Goal: Transaction & Acquisition: Purchase product/service

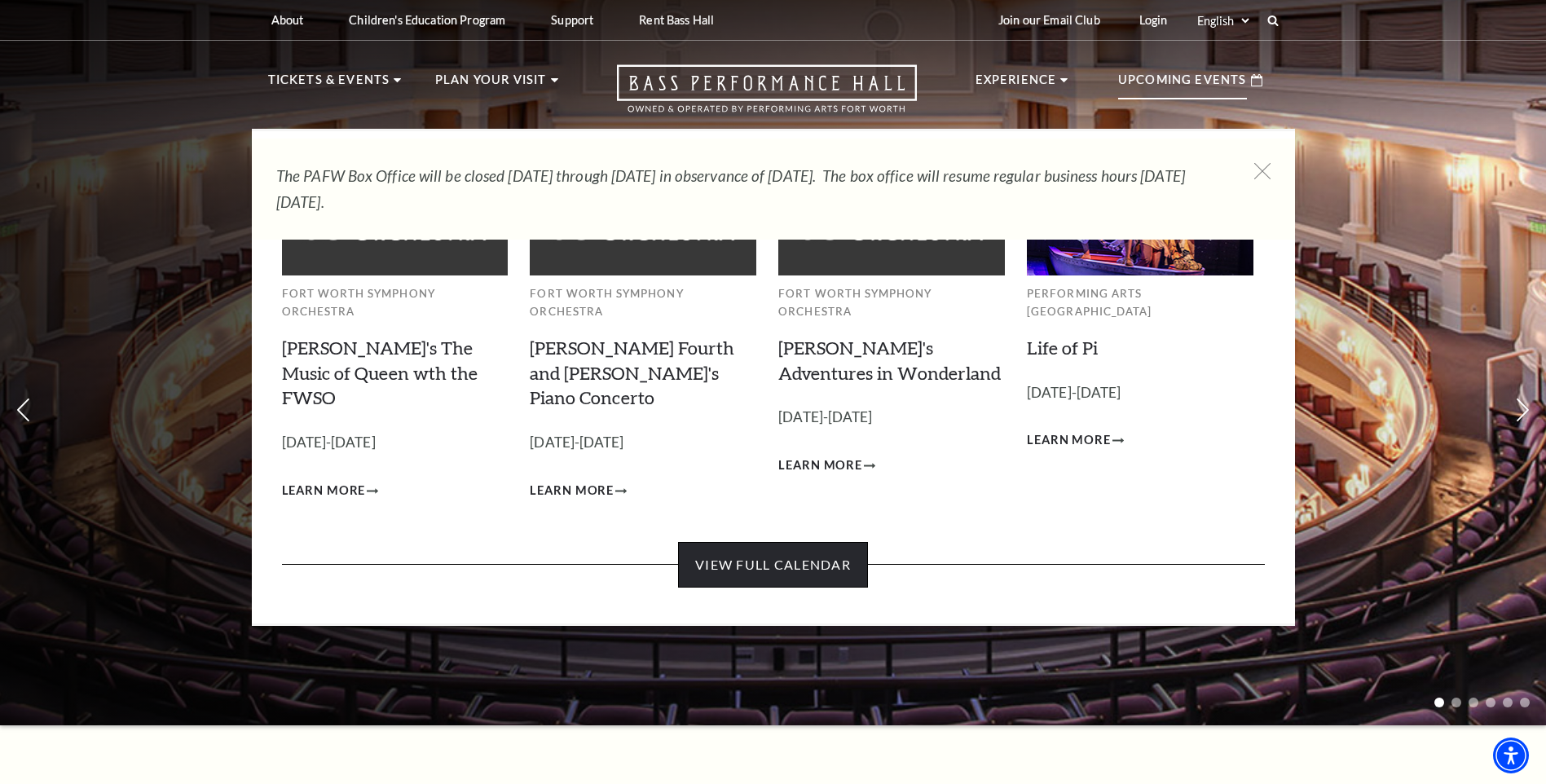
click at [752, 542] on link "View Full Calendar" at bounding box center [773, 564] width 190 height 46
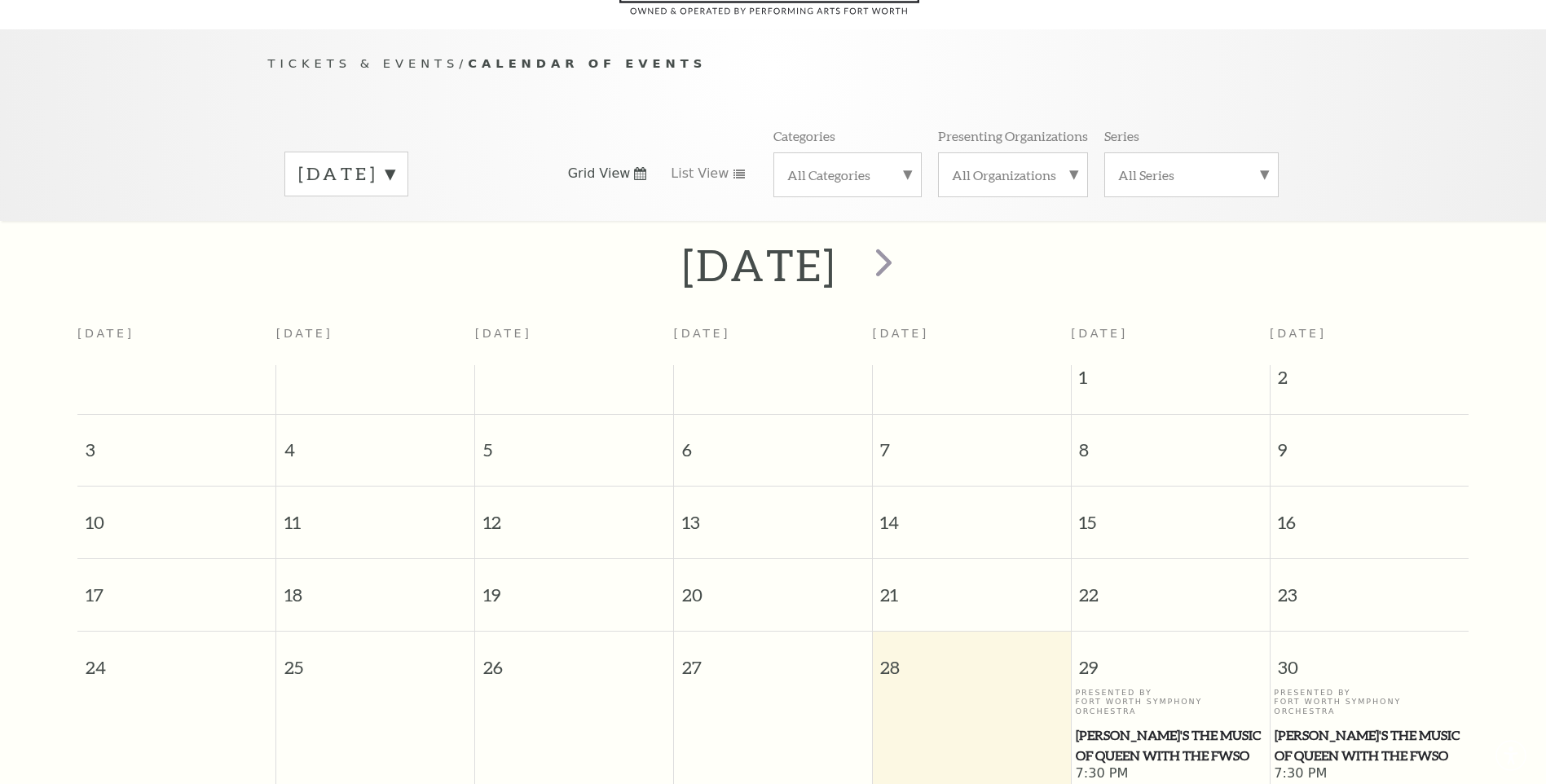
scroll to position [144, 0]
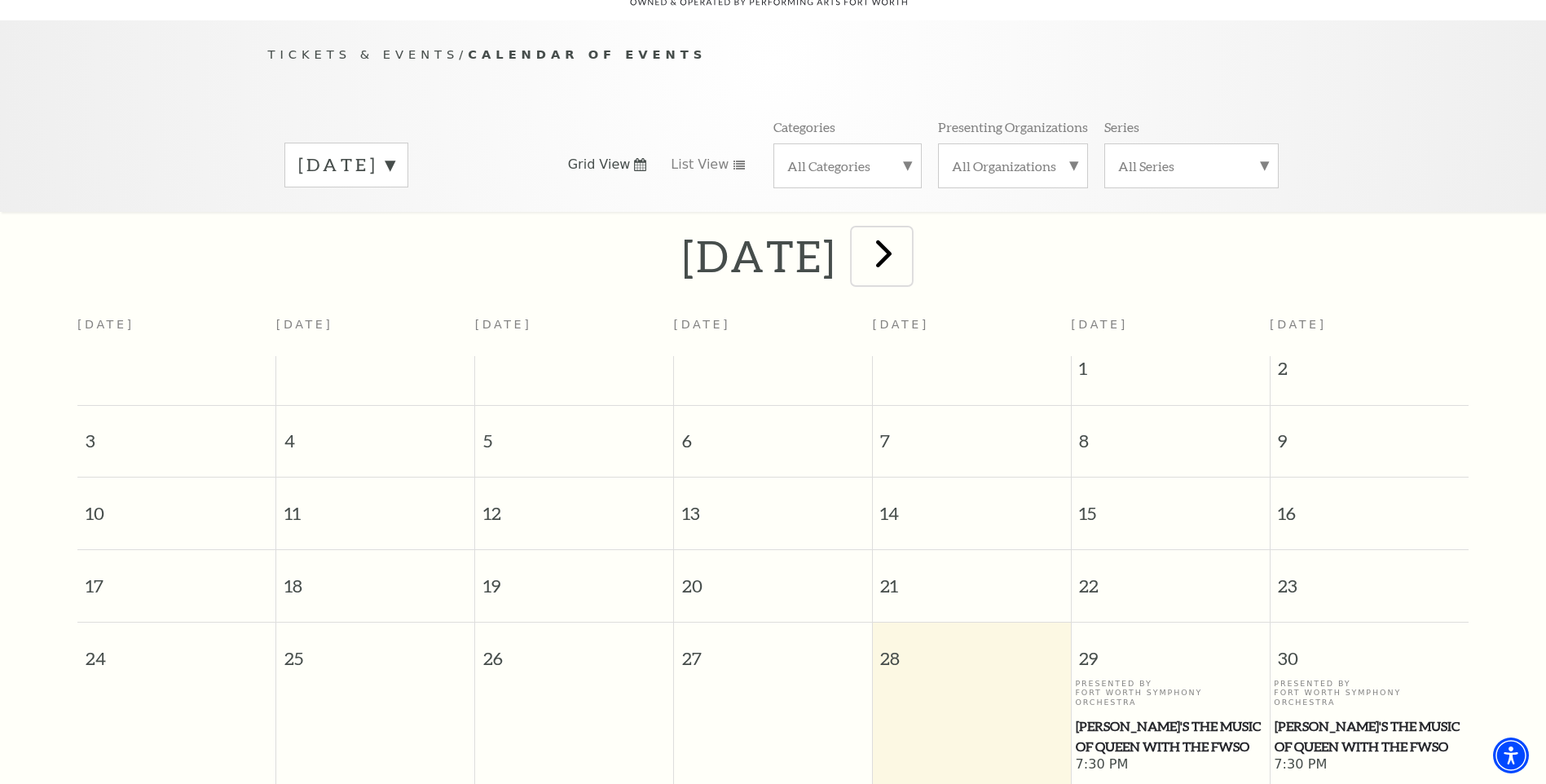
click at [908, 232] on span "next" at bounding box center [884, 253] width 47 height 46
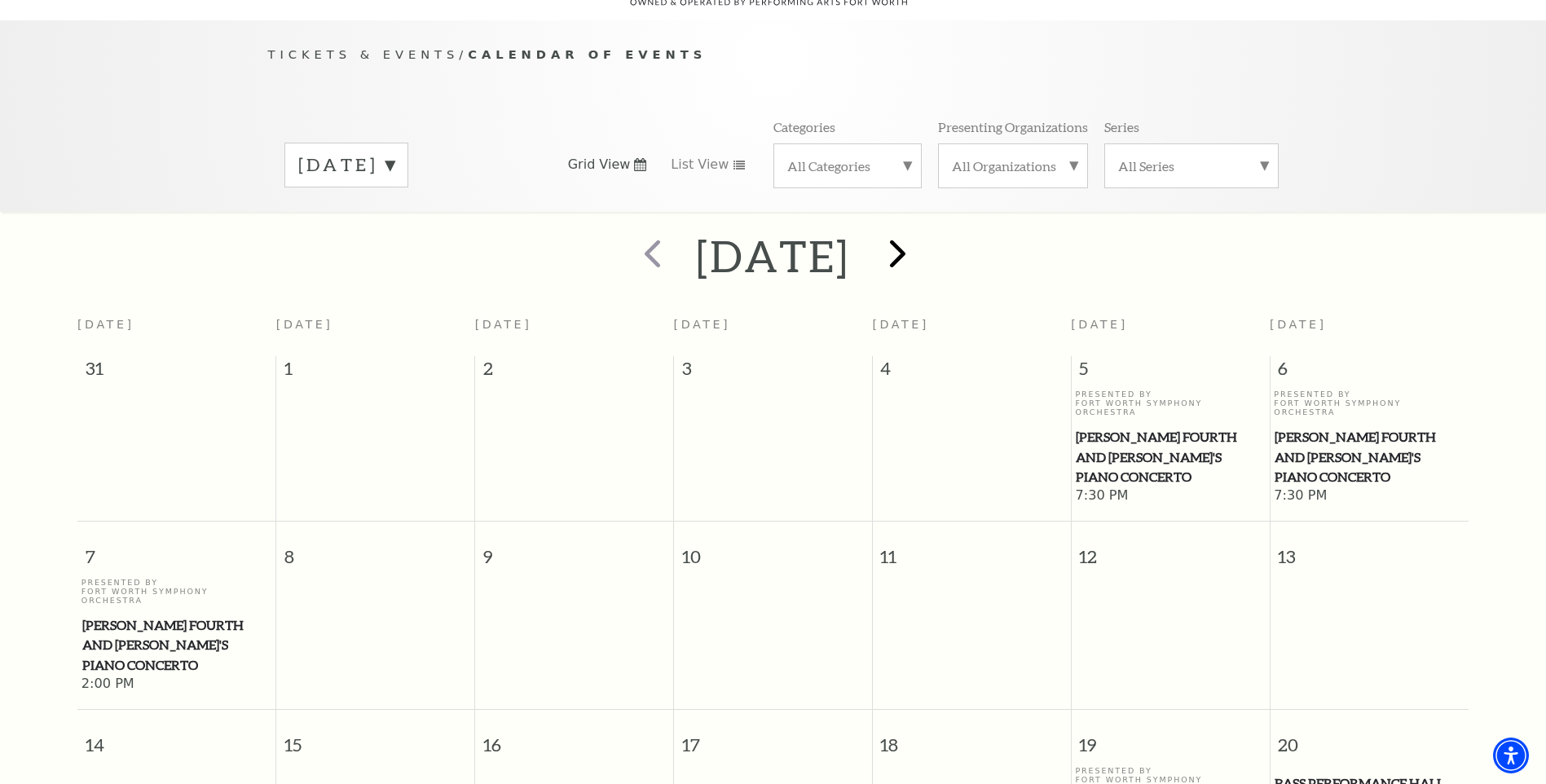
click at [940, 232] on div at bounding box center [895, 255] width 90 height 57
click at [921, 233] on span "next" at bounding box center [898, 253] width 47 height 46
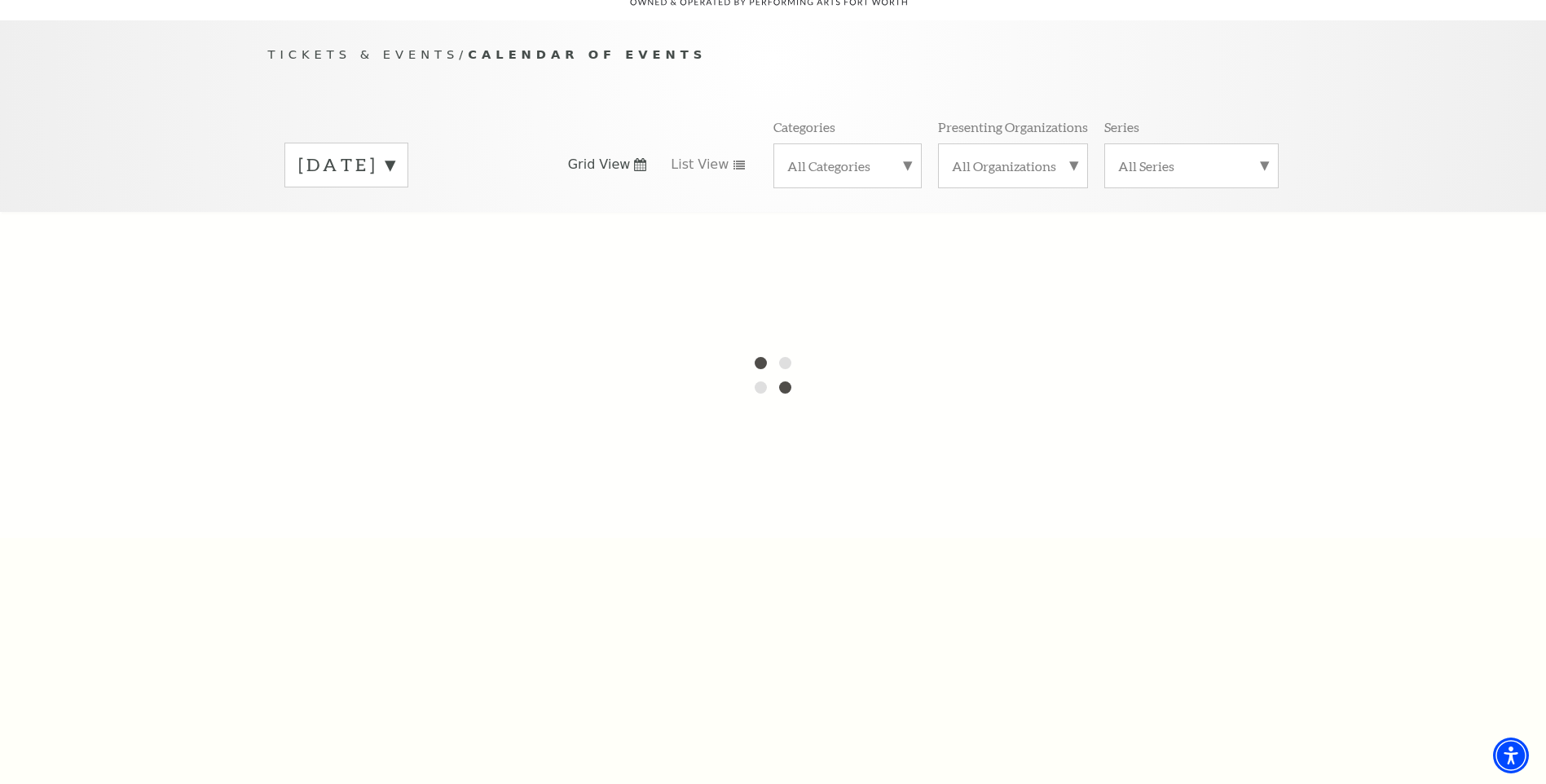
click at [394, 152] on label "September 2025" at bounding box center [346, 165] width 96 height 26
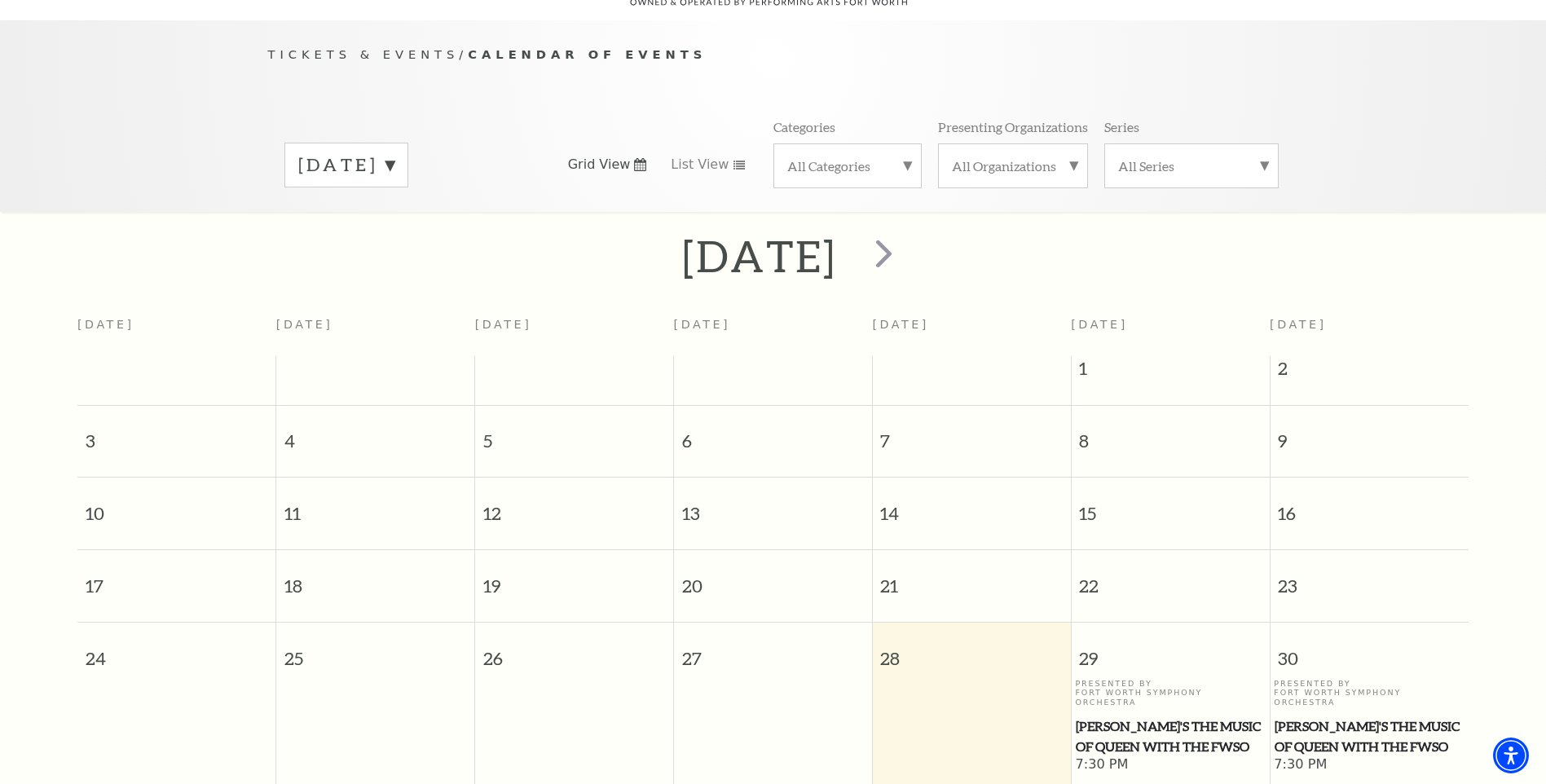
click at [394, 152] on label "[DATE]" at bounding box center [346, 165] width 96 height 26
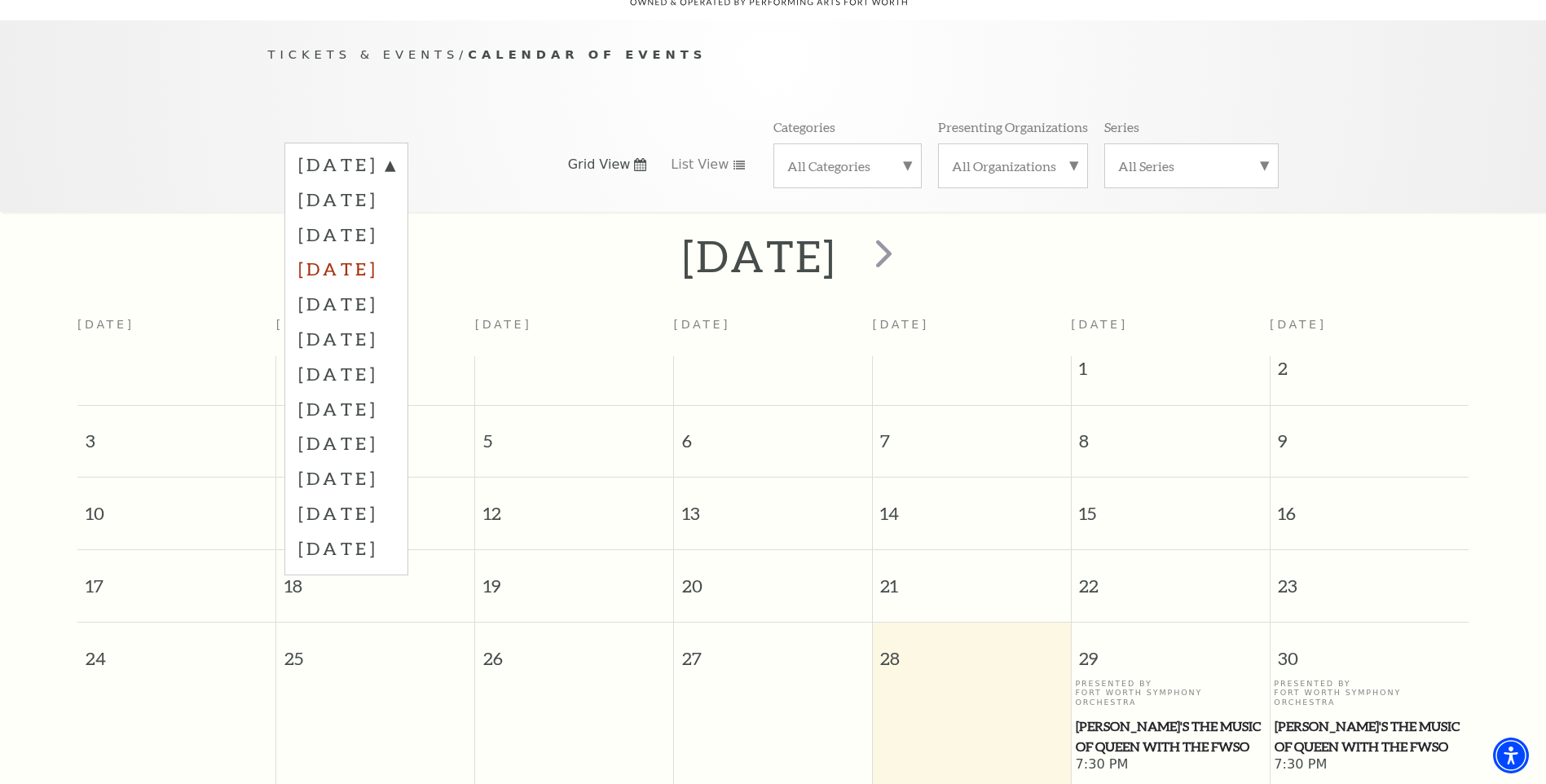
click at [394, 251] on label "[DATE]" at bounding box center [346, 268] width 96 height 35
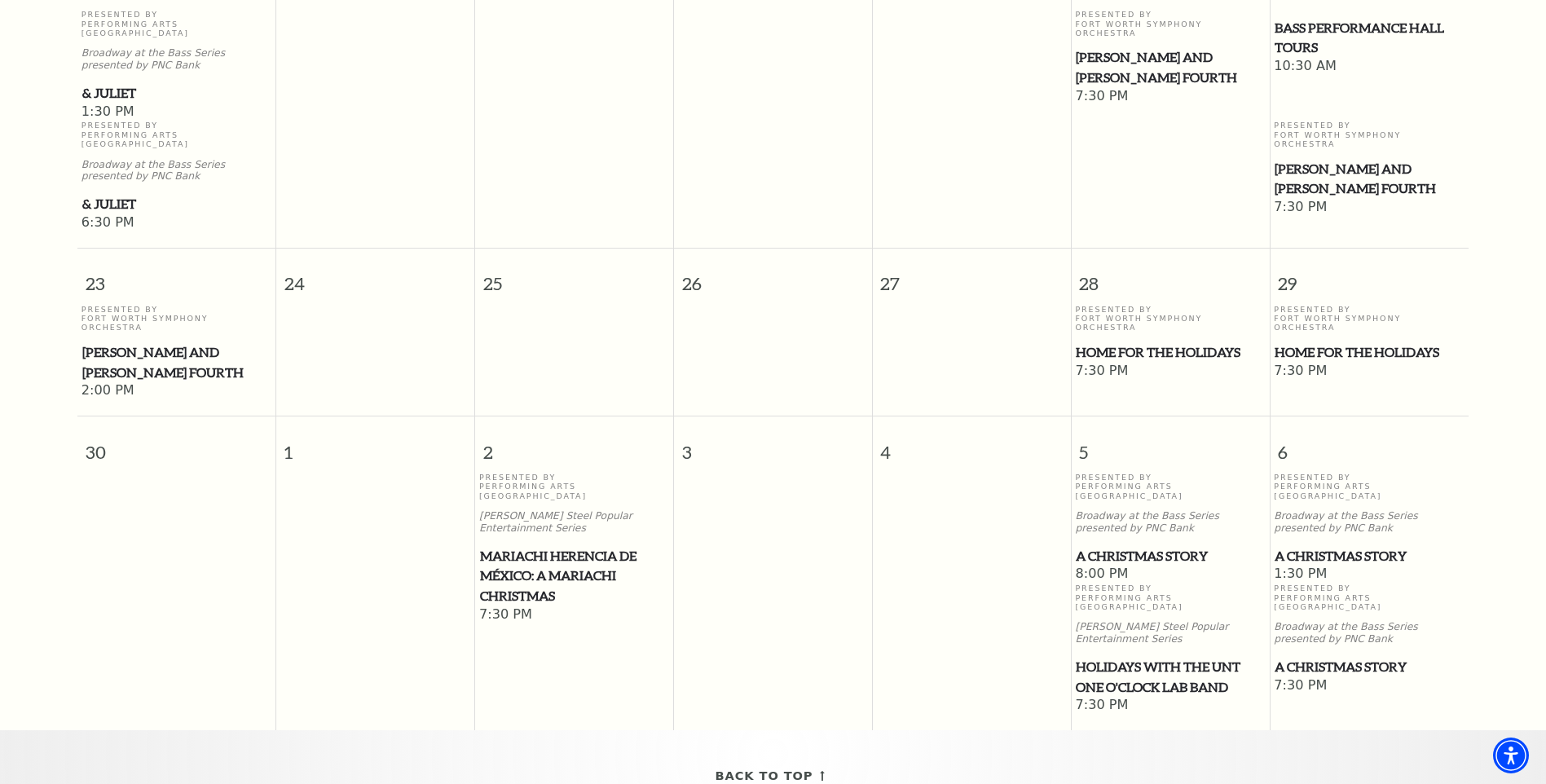
scroll to position [1401, 0]
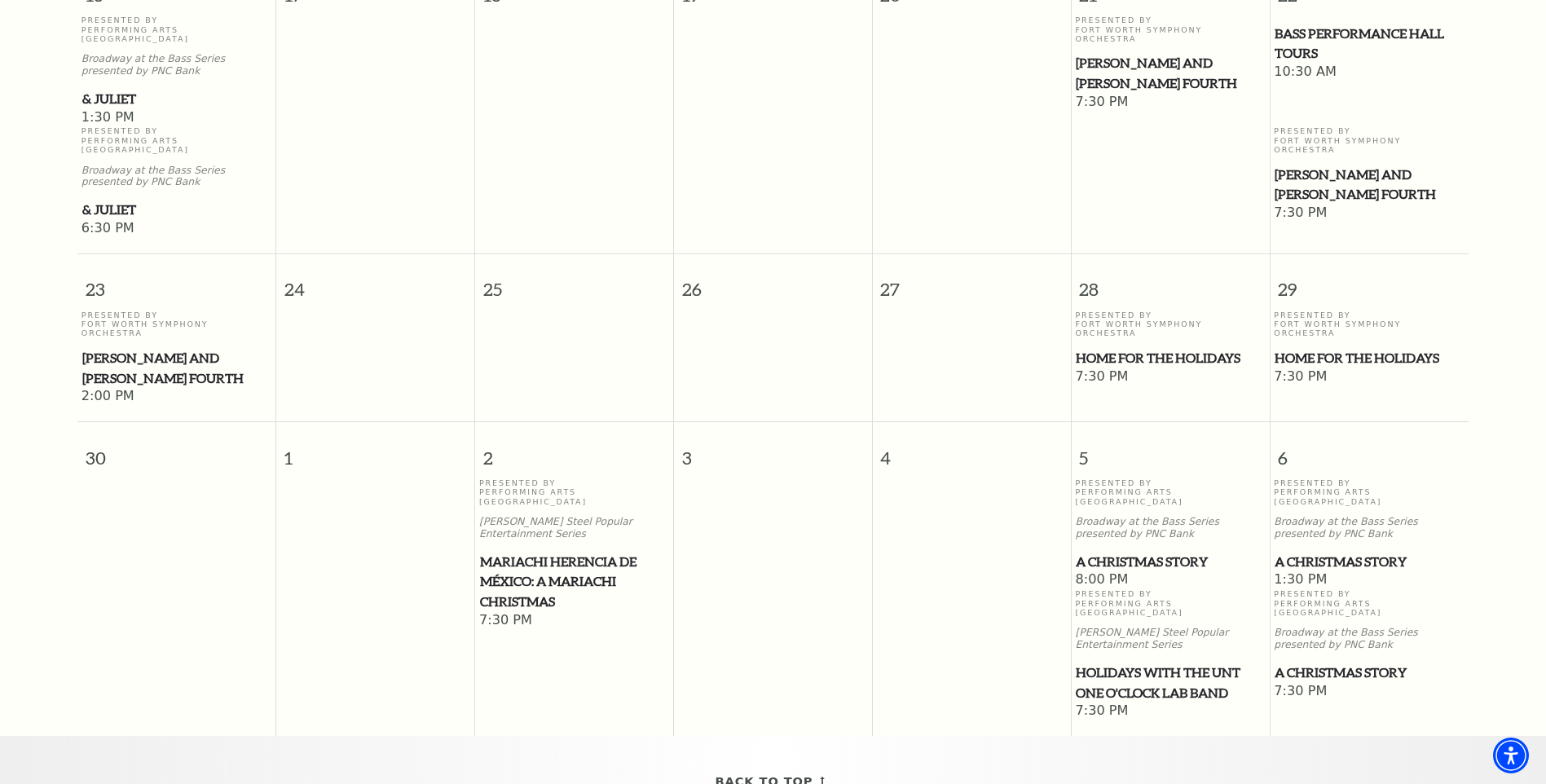
click at [520, 552] on span "Mariachi Herencia de México: A Mariachi Christmas" at bounding box center [574, 582] width 188 height 60
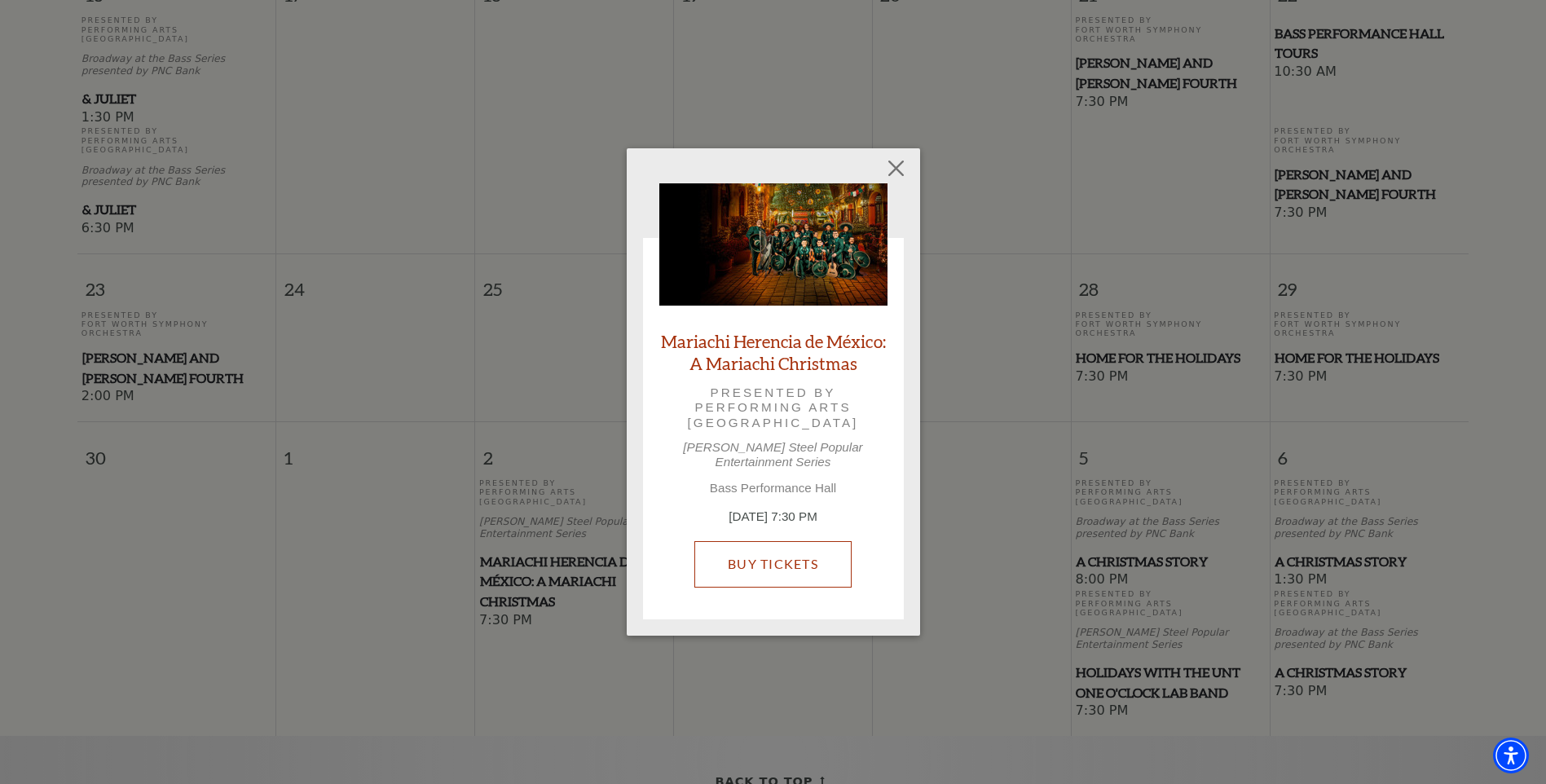
click at [750, 551] on link "Buy Tickets" at bounding box center [773, 563] width 157 height 46
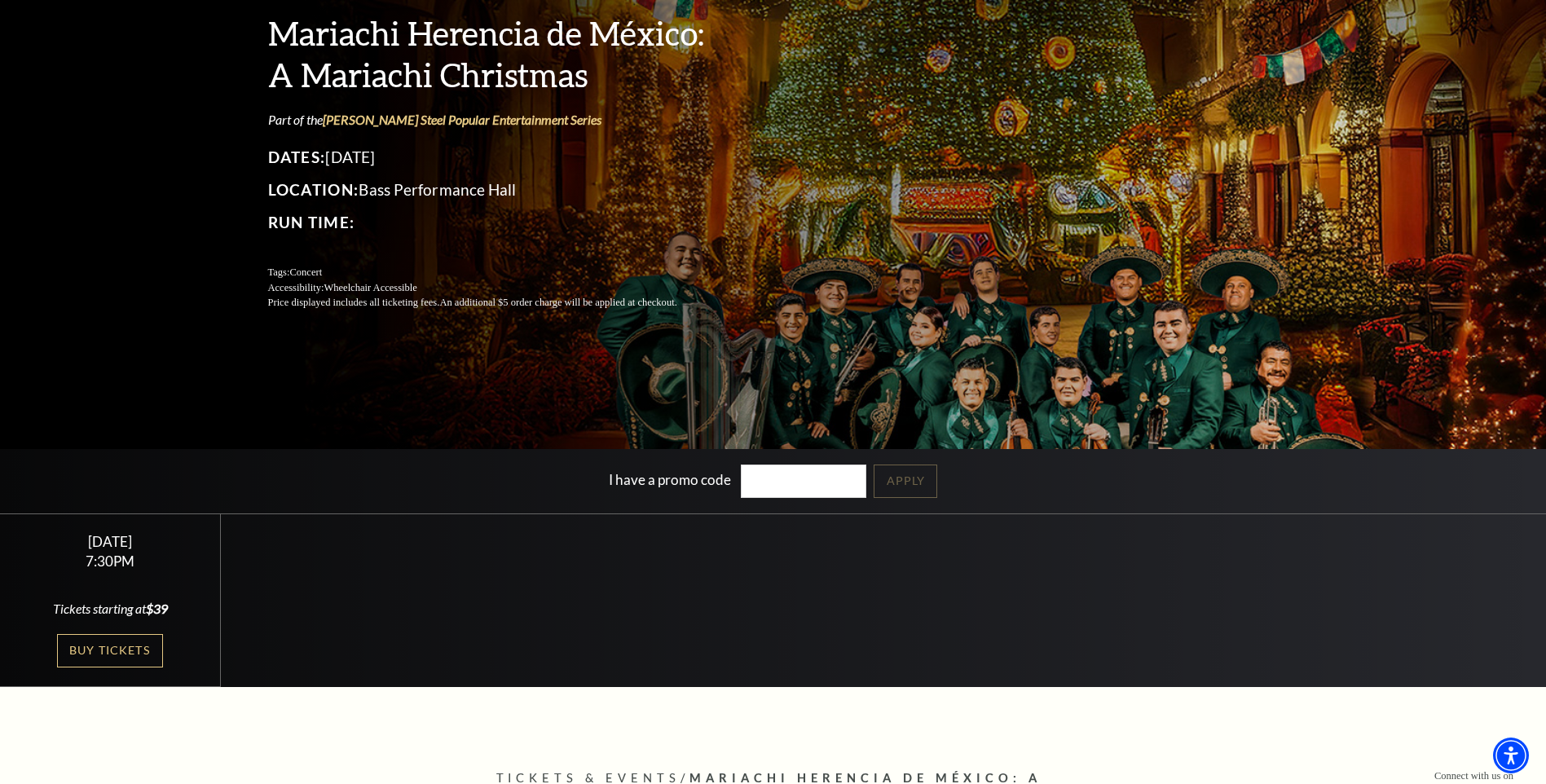
scroll to position [172, 0]
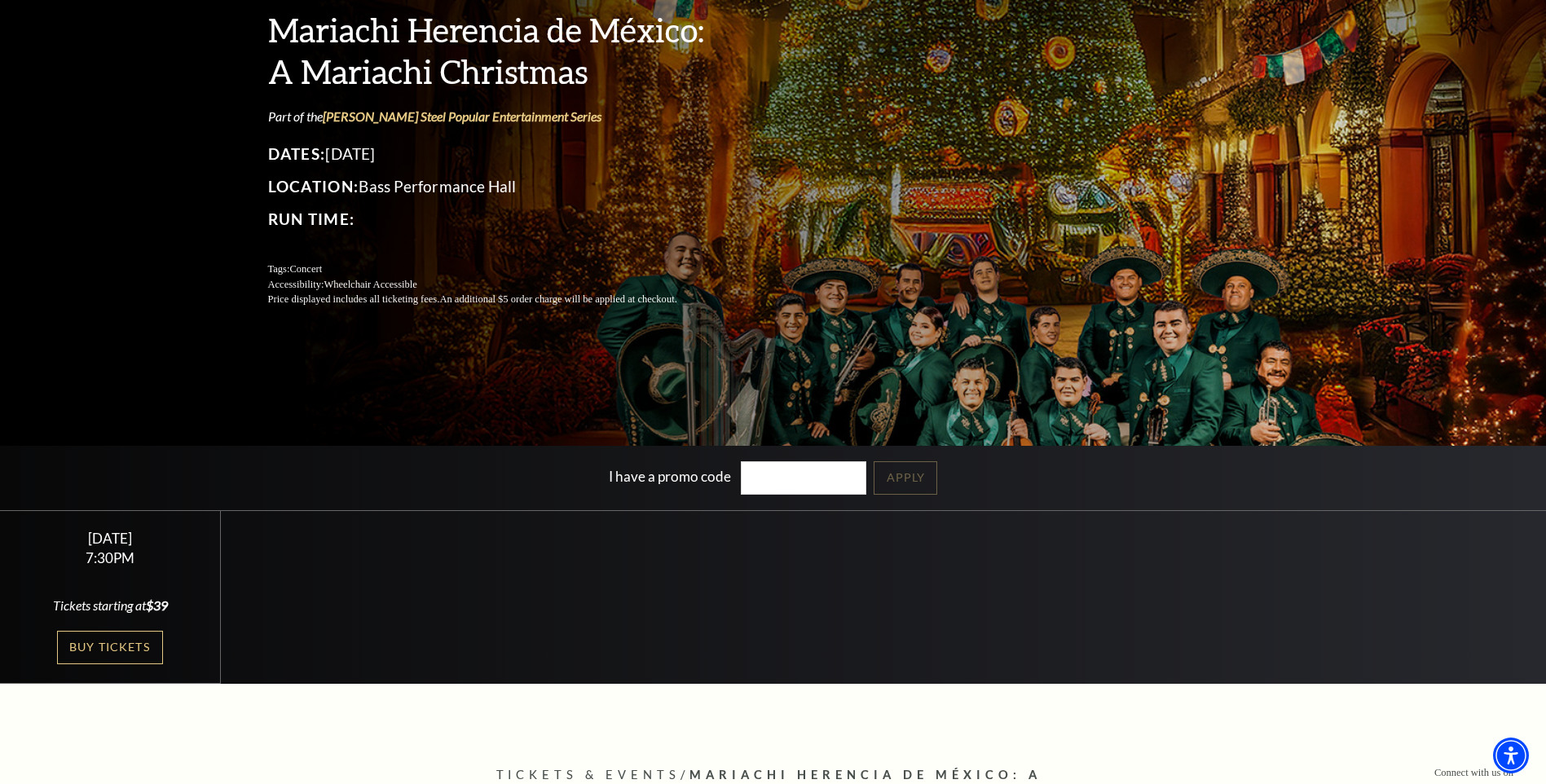
click at [110, 641] on link "Buy Tickets" at bounding box center [110, 647] width 106 height 34
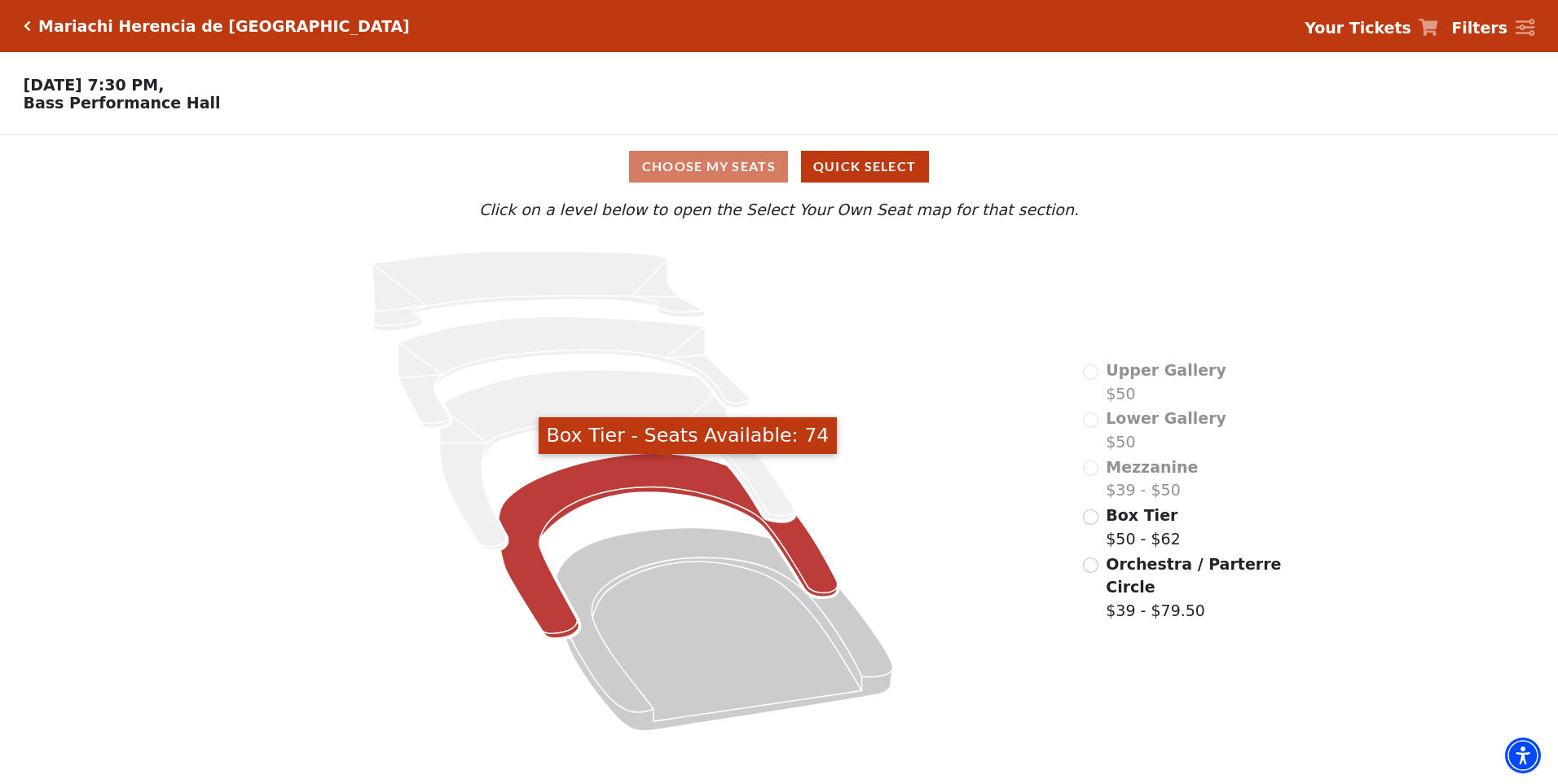
click at [560, 507] on icon "Box Tier - Seats Available: 74" at bounding box center [668, 546] width 339 height 185
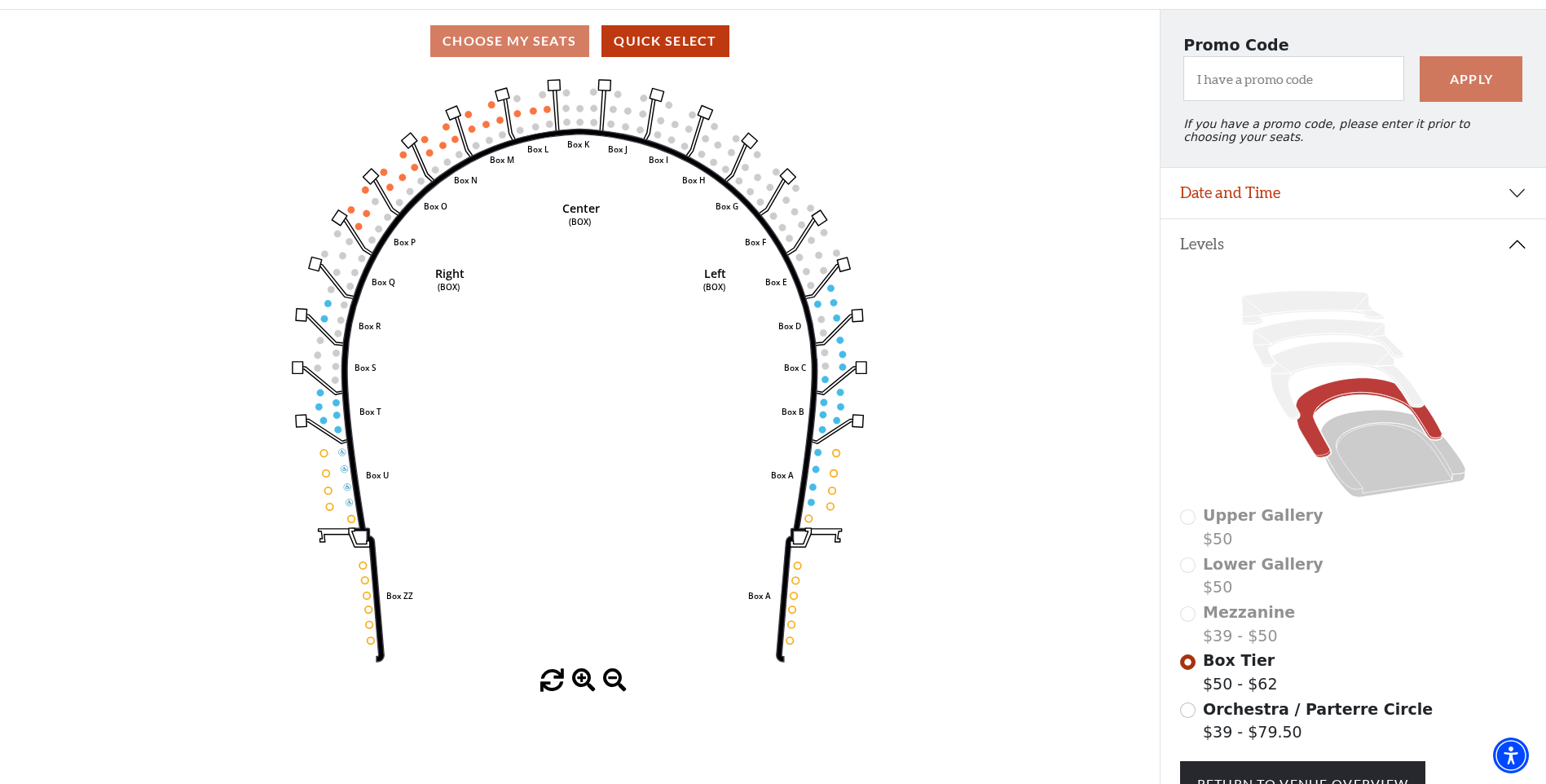
scroll to position [141, 0]
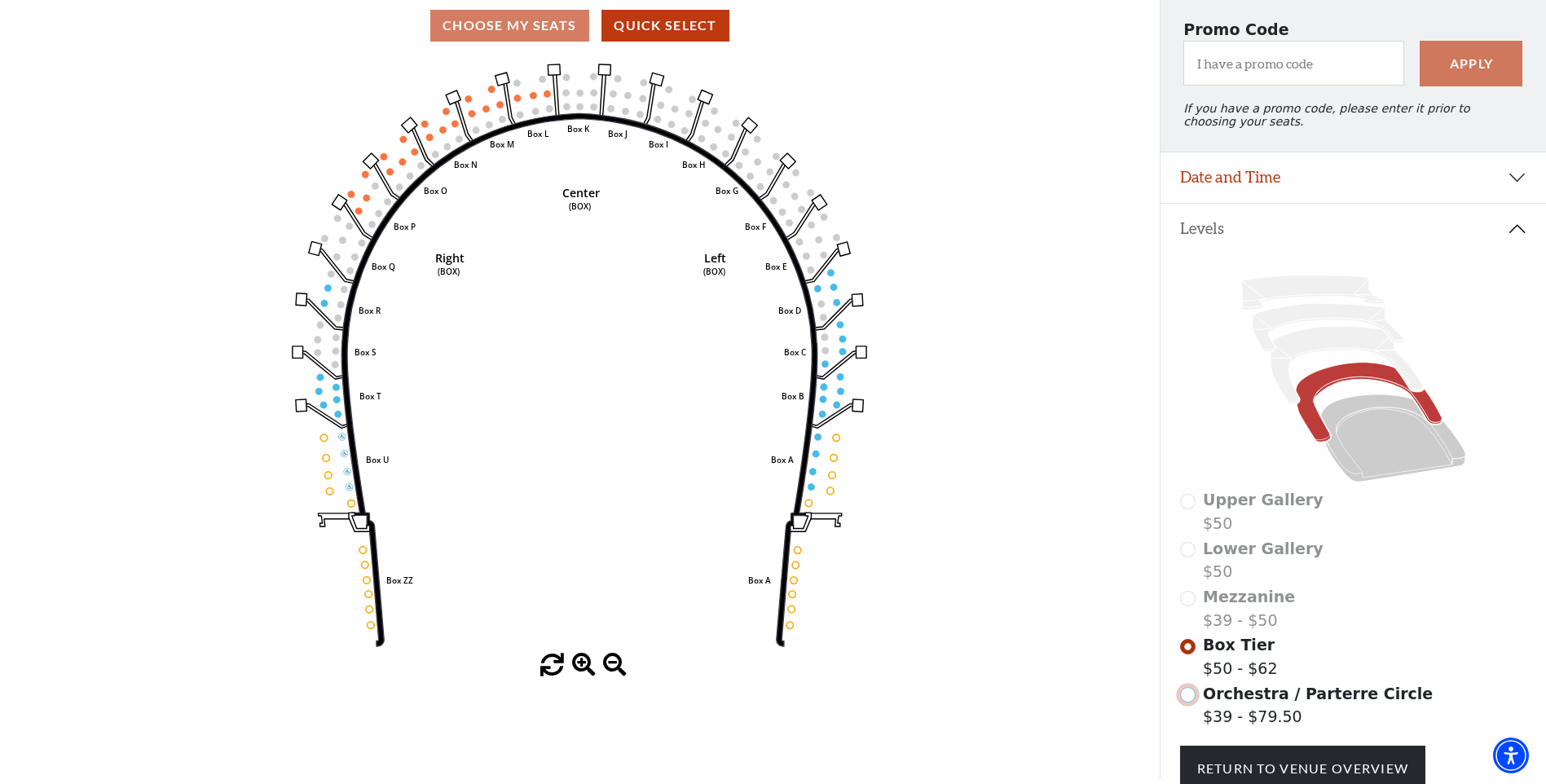
click at [1190, 702] on input "Orchestra / Parterre Circle$39 - $79.50\a" at bounding box center [1188, 694] width 16 height 15
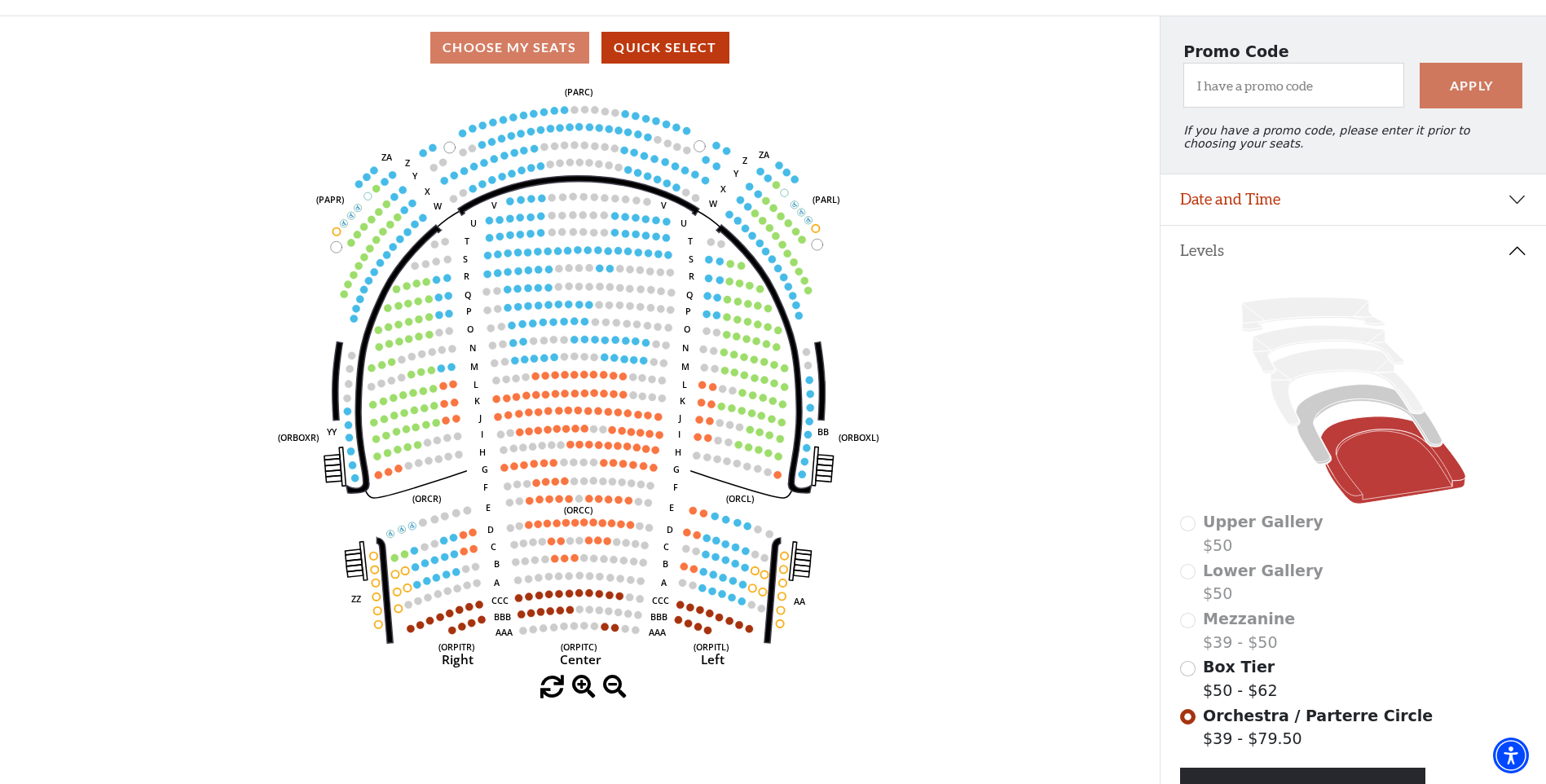
scroll to position [180, 0]
